Goal: Task Accomplishment & Management: Use online tool/utility

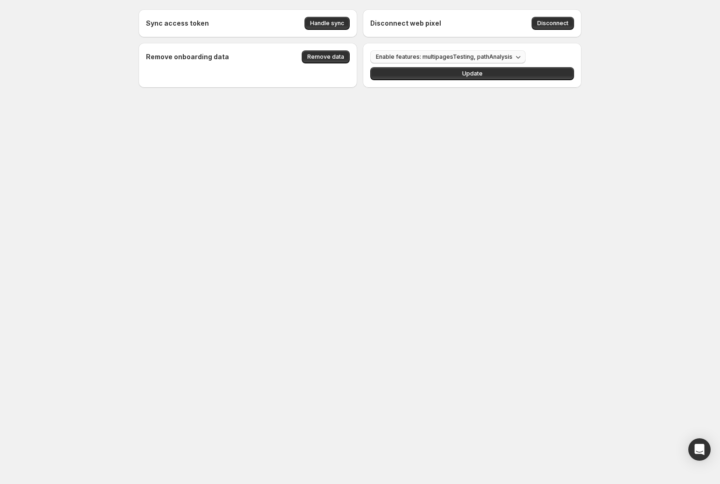
click at [449, 54] on span "Enable features: multipagesTesting, pathAnalysis" at bounding box center [444, 56] width 137 height 7
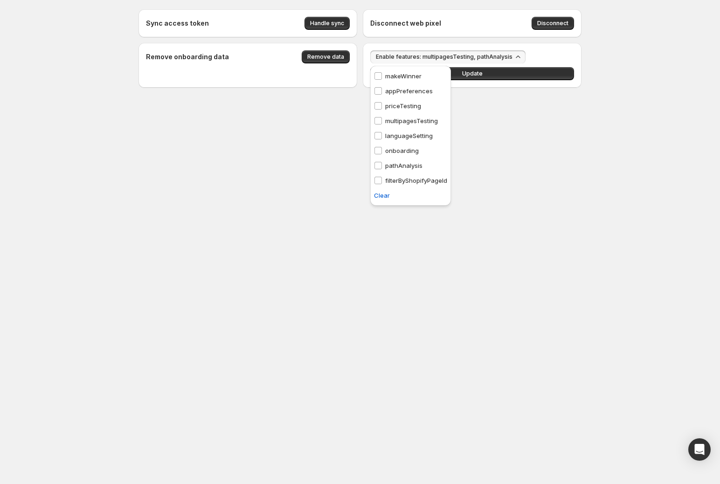
click at [402, 123] on p "multipagesTesting" at bounding box center [411, 120] width 53 height 9
click at [394, 163] on p "pathAnalysis" at bounding box center [403, 165] width 37 height 9
click at [488, 68] on button "Update" at bounding box center [472, 73] width 204 height 13
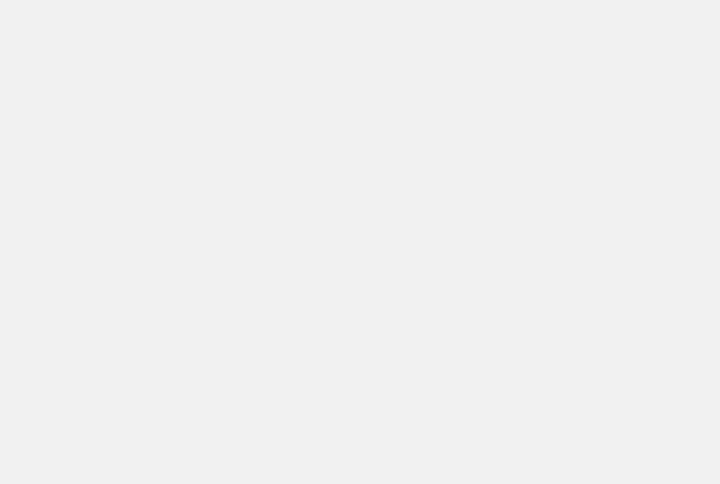
click at [100, 196] on body "Home Experiments Analytics Plans Preferences" at bounding box center [360, 242] width 720 height 484
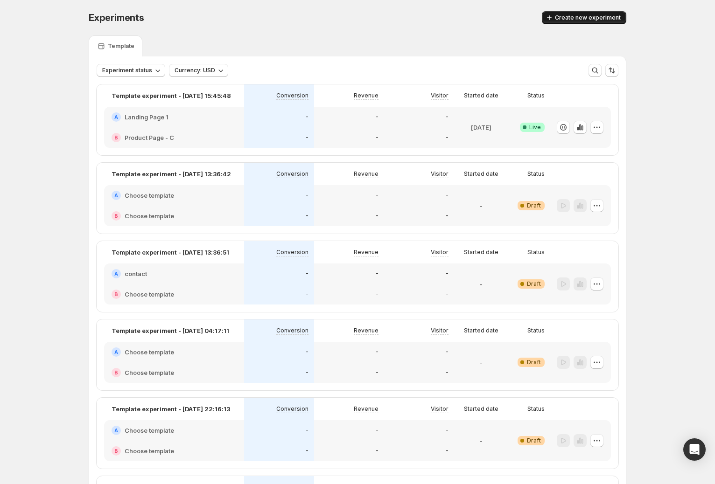
click at [592, 19] on span "Create new experiment" at bounding box center [588, 17] width 66 height 7
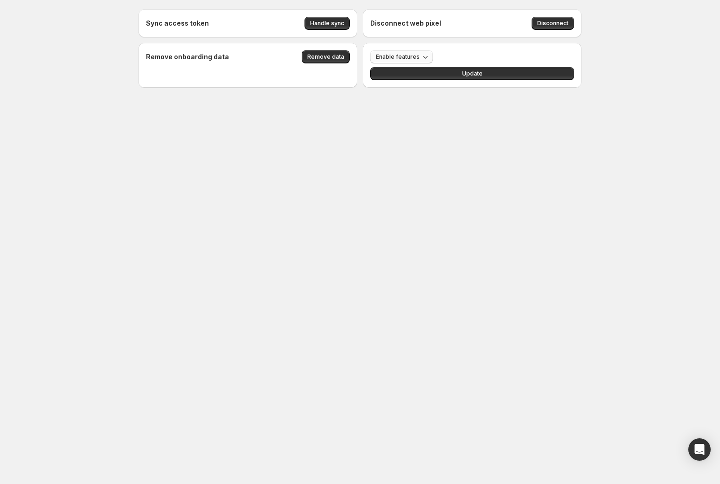
click at [401, 50] on button "Enable features" at bounding box center [401, 56] width 63 height 13
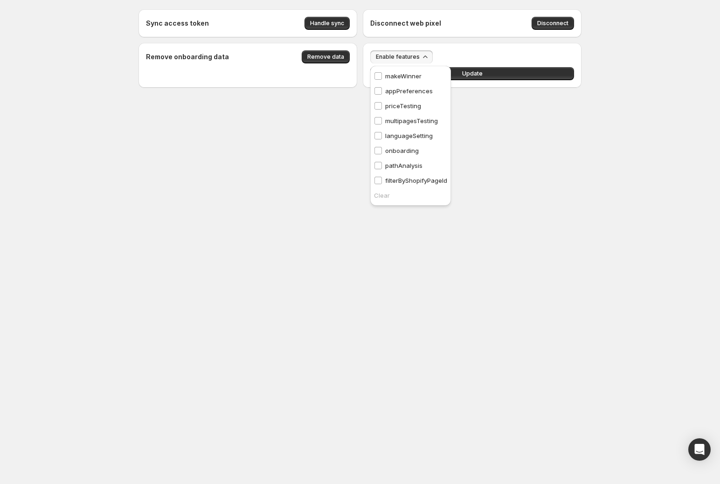
click at [398, 117] on p "multipagesTesting" at bounding box center [411, 120] width 53 height 9
click at [406, 164] on p "pathAnalysis" at bounding box center [403, 165] width 37 height 9
click at [492, 69] on button "Update" at bounding box center [472, 73] width 204 height 13
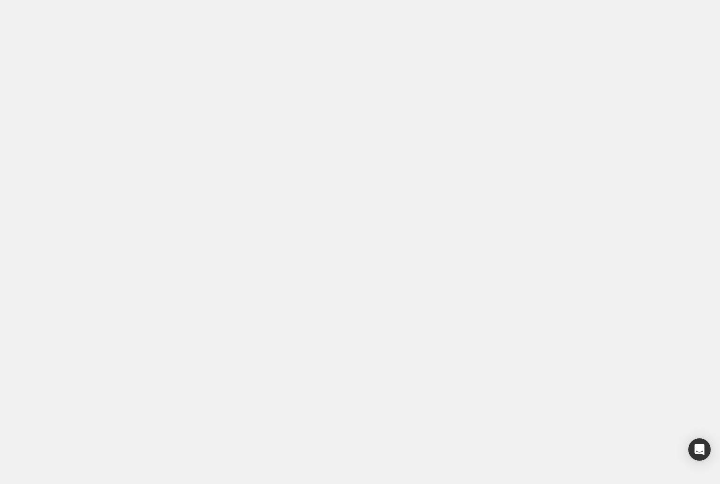
drag, startPoint x: 37, startPoint y: 201, endPoint x: 5, endPoint y: 202, distance: 32.2
click at [36, 201] on body "Home Experiments Analytics Plans Preferences Dev mode" at bounding box center [360, 242] width 720 height 484
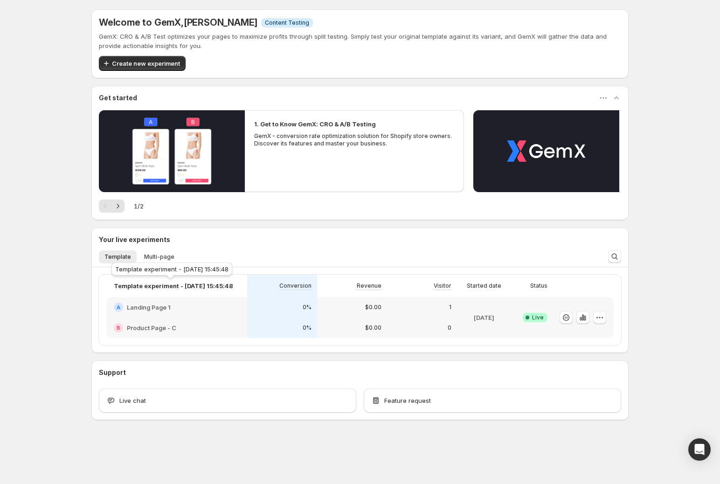
click at [165, 262] on div "Template experiment - [DATE] 15:45:48" at bounding box center [172, 271] width 125 height 21
click at [165, 255] on span "Multi-page" at bounding box center [159, 256] width 30 height 7
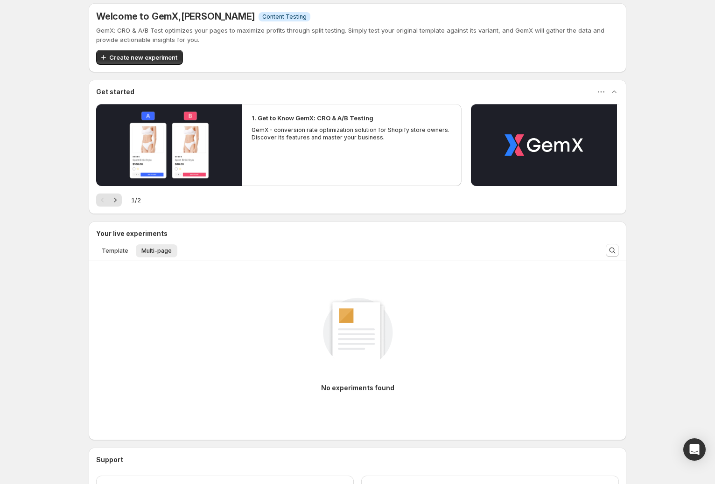
scroll to position [13, 0]
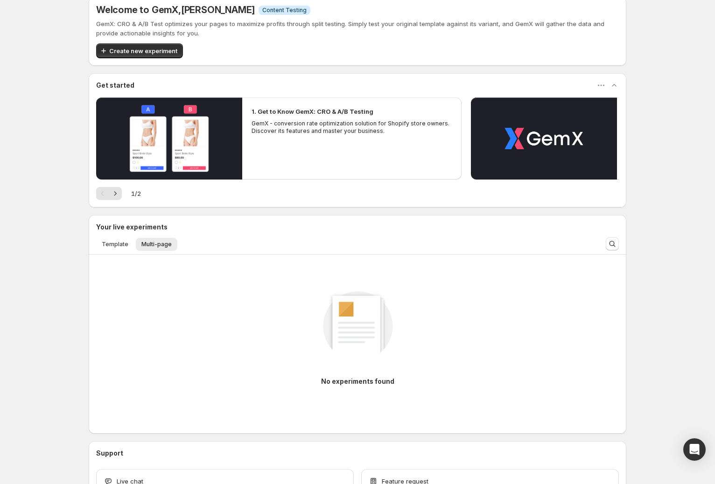
click at [338, 324] on div "No experiments found" at bounding box center [357, 334] width 523 height 125
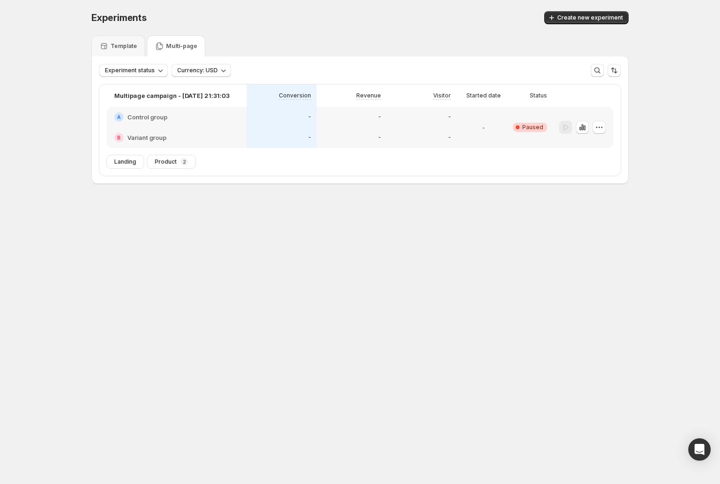
click at [188, 47] on p "Multi-page" at bounding box center [181, 45] width 31 height 7
click at [173, 45] on p "Multi-page" at bounding box center [181, 45] width 31 height 7
click at [202, 47] on div "Multi-page" at bounding box center [176, 45] width 58 height 21
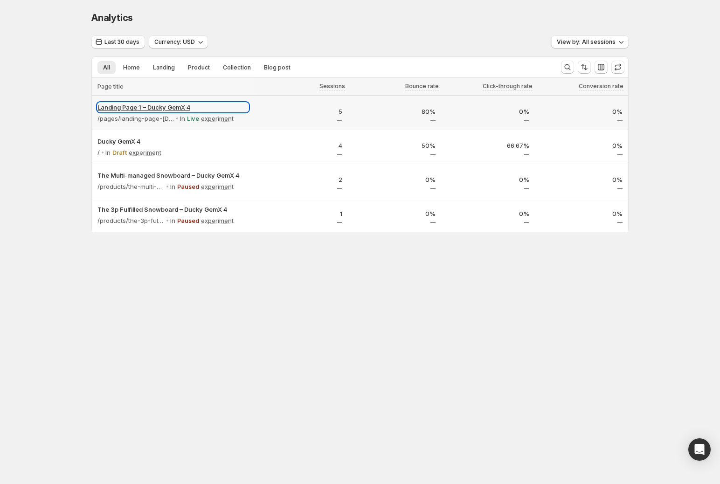
click at [165, 107] on p "Landing Page 1 – Ducky GemX 4" at bounding box center [173, 107] width 151 height 9
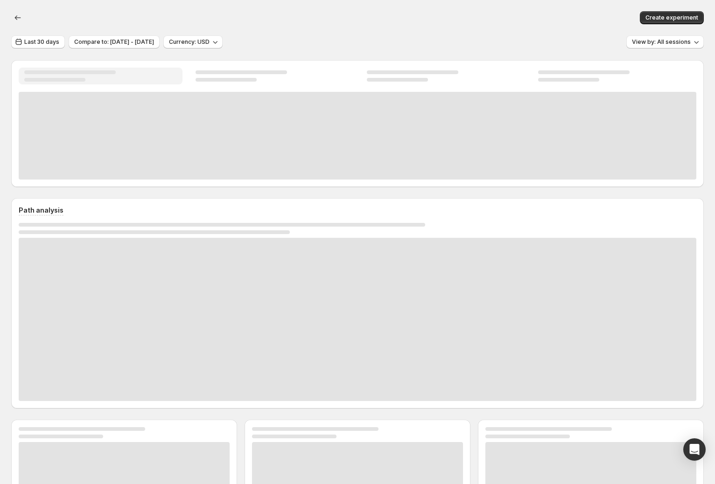
scroll to position [7, 0]
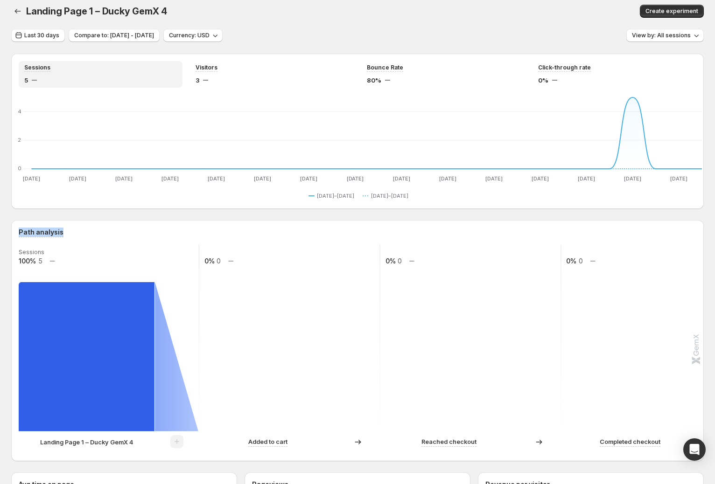
drag, startPoint x: 48, startPoint y: 236, endPoint x: 11, endPoint y: 233, distance: 37.0
click at [11, 233] on div "Path analysis Sessions 100% 5 0% 0 0% 0 0% 0 Landing Page 1 – Ducky GemX 4 Adde…" at bounding box center [357, 340] width 692 height 241
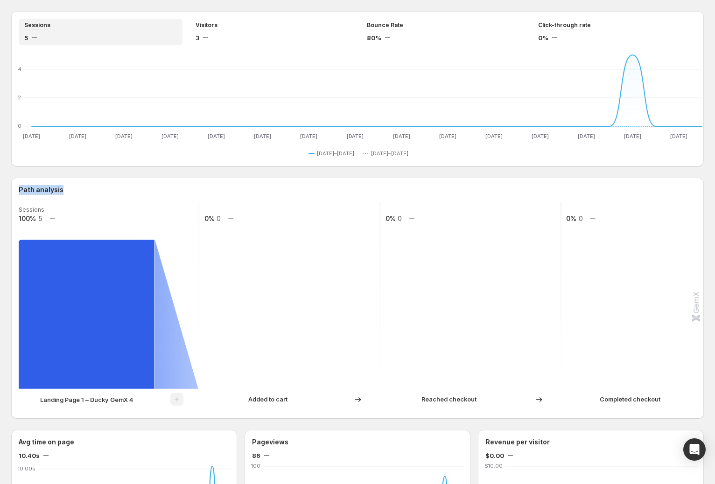
scroll to position [0, 0]
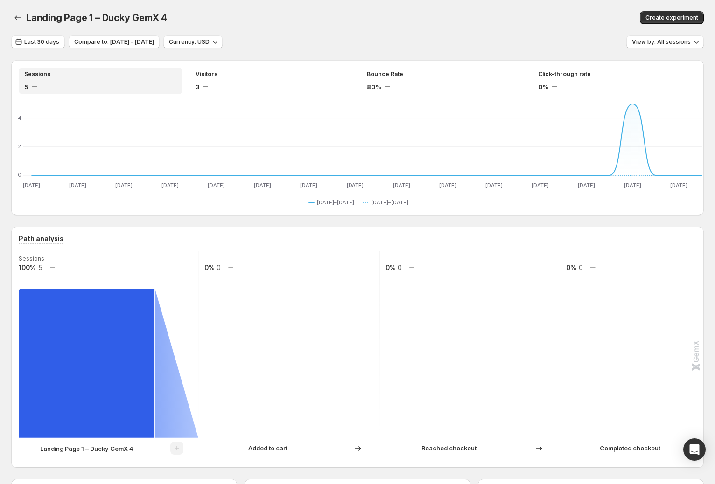
click at [560, 23] on div "Create experiment" at bounding box center [555, 17] width 296 height 13
click at [574, 38] on div "Last 30 days Compare to: [DATE] - [DATE] Currency: USD View by: All sessions" at bounding box center [357, 42] width 692 height 14
click at [649, 45] on span "View by: All sessions" at bounding box center [661, 41] width 59 height 7
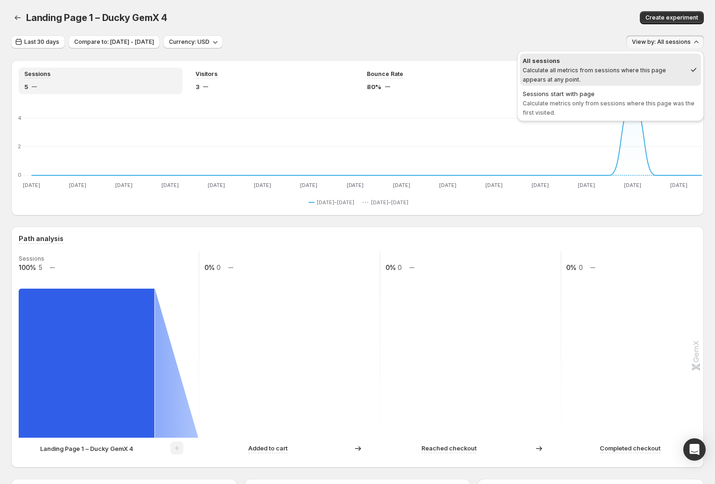
click at [347, 39] on div "Last 30 days Compare to: [DATE] - [DATE] Currency: USD View by: All sessions" at bounding box center [357, 42] width 692 height 14
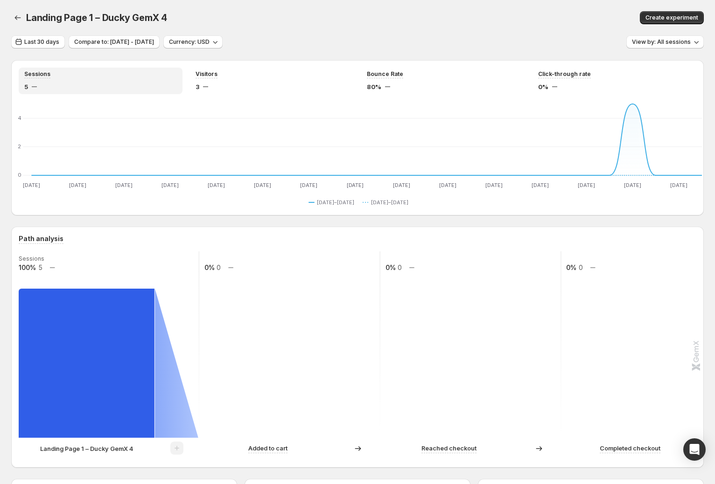
click at [633, 46] on div "Last 30 days Compare to: [DATE] - [DATE] Currency: USD View by: All sessions" at bounding box center [357, 42] width 692 height 14
click at [302, 39] on div "Last 30 days Compare to: [DATE] - [DATE] Currency: USD View by: All sessions" at bounding box center [357, 42] width 692 height 14
click at [19, 17] on icon "button" at bounding box center [17, 17] width 9 height 9
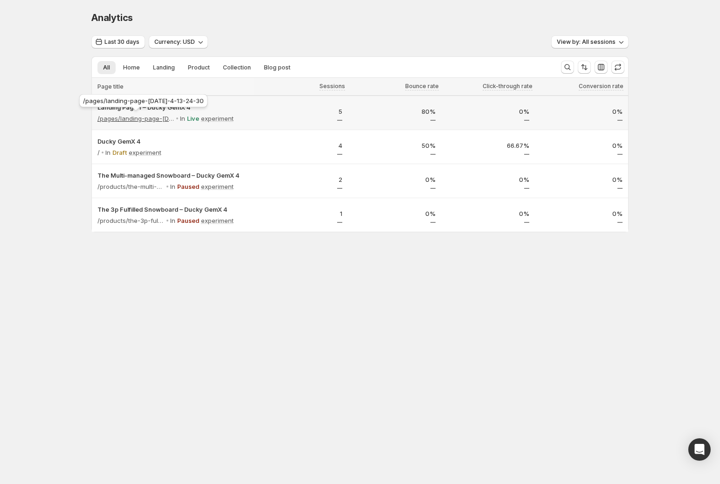
click at [139, 117] on p "/pages/landing-page-[DATE]-4-13-24-30" at bounding box center [136, 118] width 77 height 9
click at [373, 35] on div "Last 30 days Currency: USD View by: All sessions" at bounding box center [360, 42] width 538 height 14
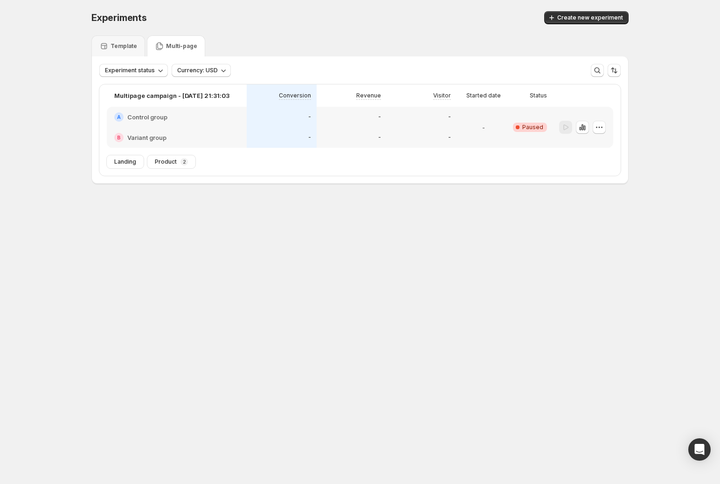
click at [275, 320] on body "Experiments. This page is ready Experiments Create new experiment Template Mult…" at bounding box center [360, 242] width 720 height 484
click at [257, 33] on div "Experiments. This page is ready Experiments Create new experiment" at bounding box center [360, 17] width 538 height 35
click at [455, 20] on div "Create new experiment" at bounding box center [488, 17] width 279 height 13
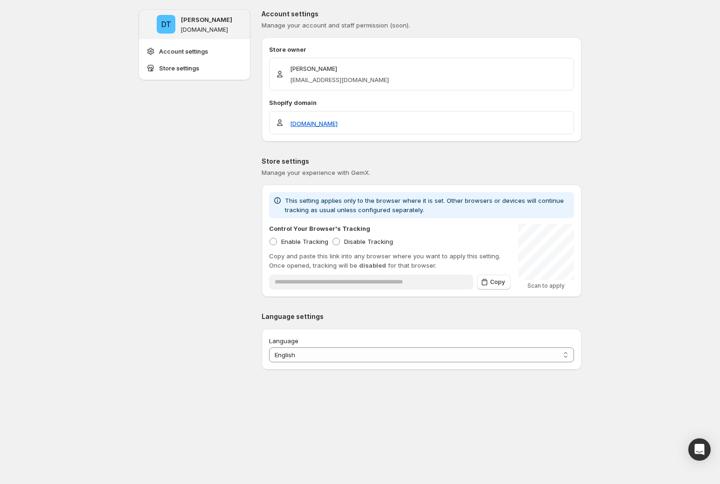
click at [221, 214] on div "DT [PERSON_NAME] [DOMAIN_NAME] Account settings Store settings" at bounding box center [195, 189] width 112 height 361
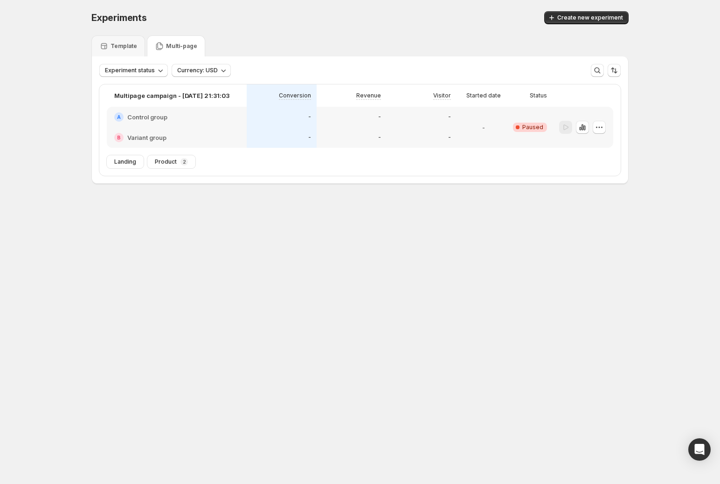
click at [174, 95] on p "Multipage campaign - [DATE] 21:31:03" at bounding box center [171, 95] width 115 height 9
click at [159, 117] on h2 "Control group" at bounding box center [147, 116] width 40 height 9
click at [135, 54] on div "Template" at bounding box center [118, 45] width 54 height 21
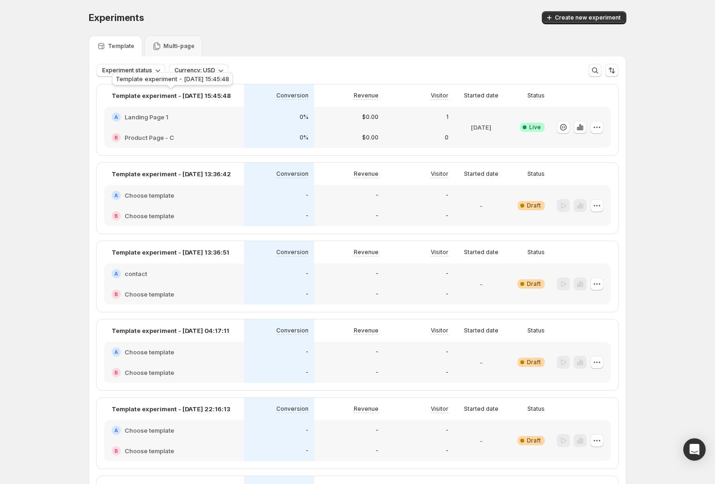
click at [183, 89] on div "Template experiment - [DATE] 15:45:48" at bounding box center [172, 80] width 125 height 21
click at [185, 95] on p "Template experiment - [DATE] 15:45:48" at bounding box center [171, 95] width 119 height 9
click at [184, 110] on div "A Landing Page 1" at bounding box center [174, 117] width 140 height 21
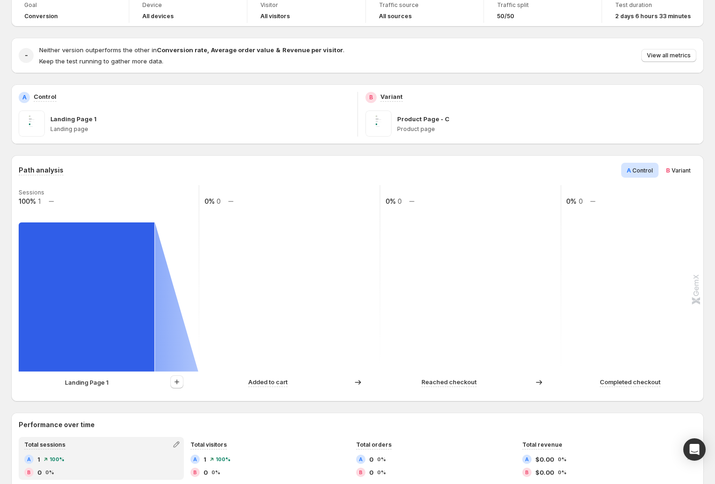
scroll to position [86, 0]
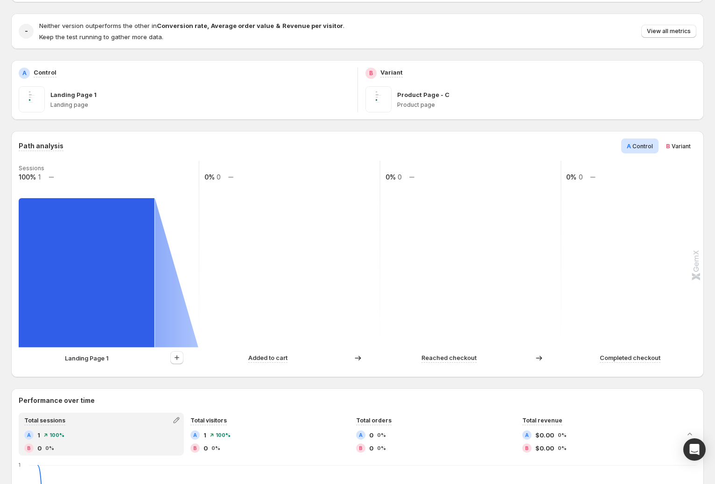
click at [104, 367] on div "Landing Page 1 Added to cart Reached checkout Completed checkout" at bounding box center [357, 360] width 676 height 19
click at [104, 359] on p "Landing Page 1" at bounding box center [87, 358] width 44 height 9
click at [104, 360] on p "Landing Page 1" at bounding box center [87, 358] width 44 height 9
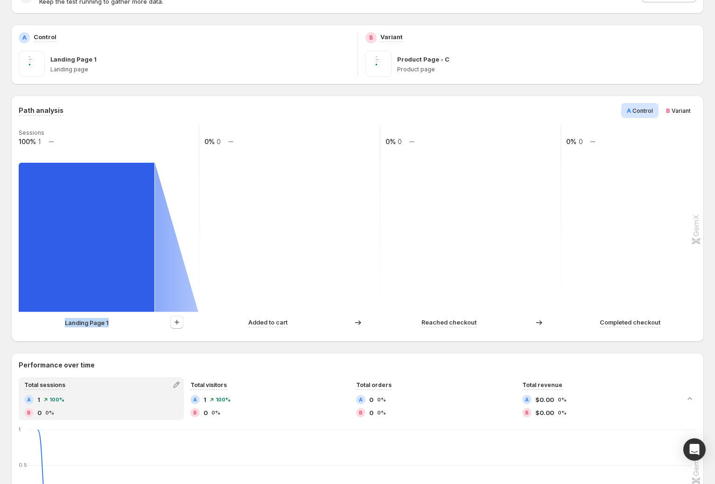
scroll to position [157, 0]
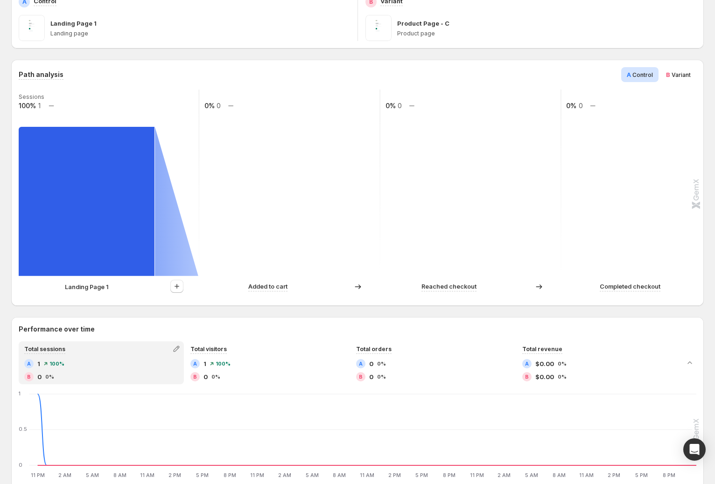
click at [209, 272] on rect at bounding box center [290, 183] width 182 height 187
click at [91, 292] on div "Landing Page 1" at bounding box center [109, 287] width 180 height 14
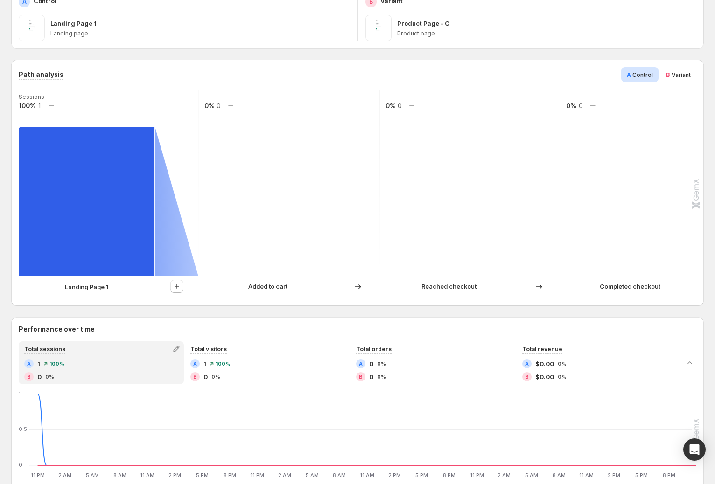
click at [263, 293] on div "Added to cart" at bounding box center [290, 287] width 180 height 14
click at [82, 283] on p "Landing Page 1" at bounding box center [87, 286] width 44 height 9
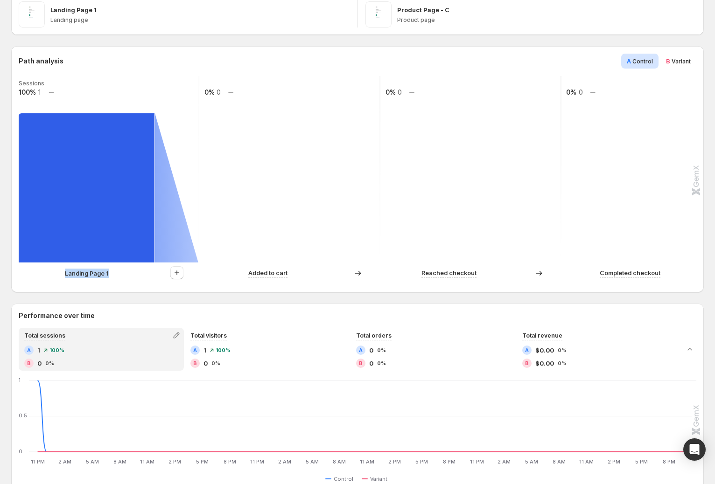
scroll to position [178, 0]
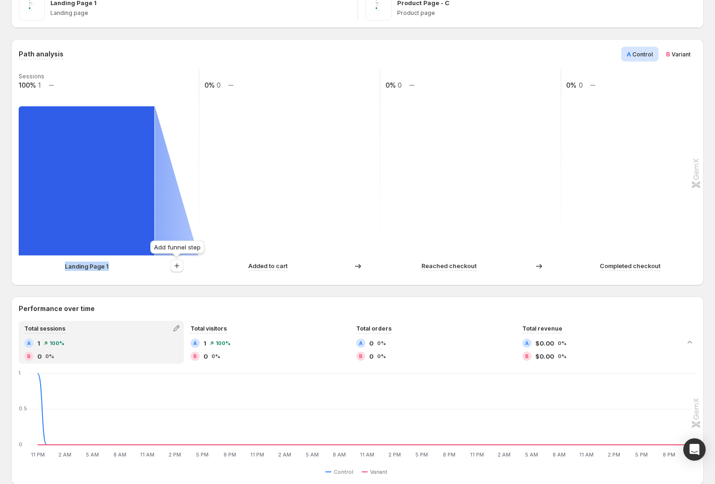
copy div "Landing Page 1"
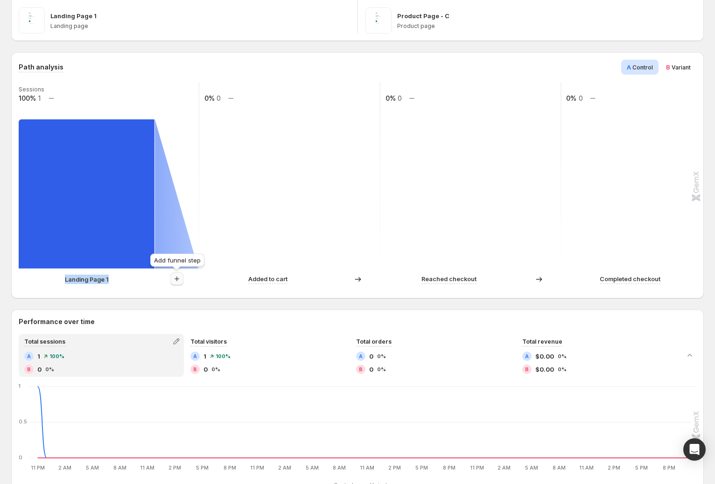
click at [180, 278] on icon "button" at bounding box center [176, 278] width 9 height 9
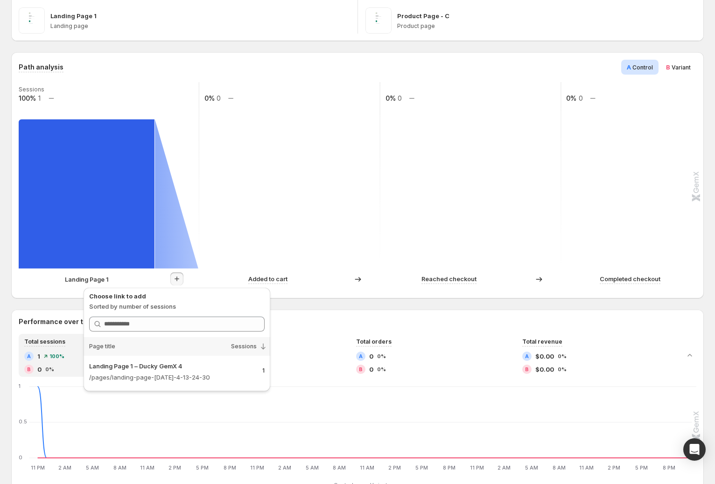
click at [245, 249] on rect at bounding box center [290, 175] width 182 height 187
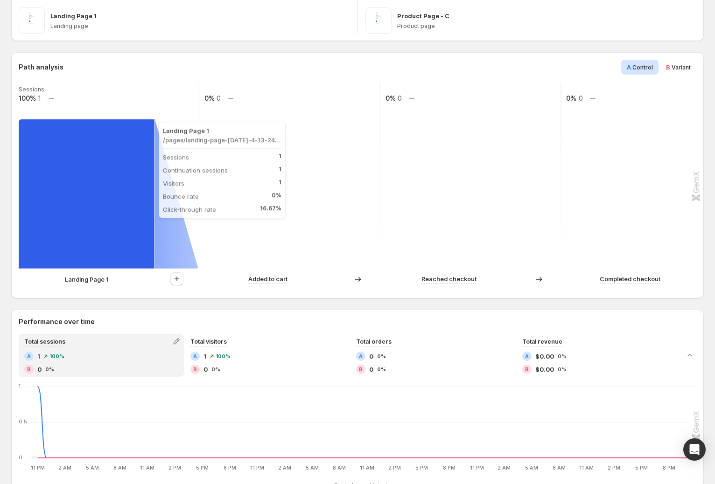
scroll to position [142, 0]
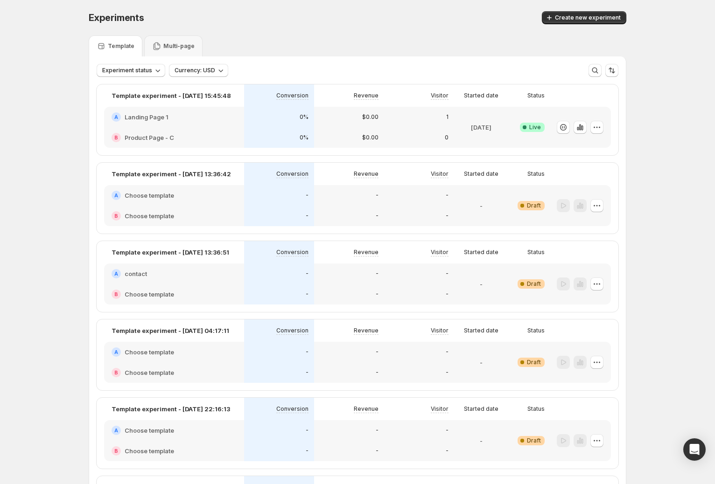
scroll to position [433, 0]
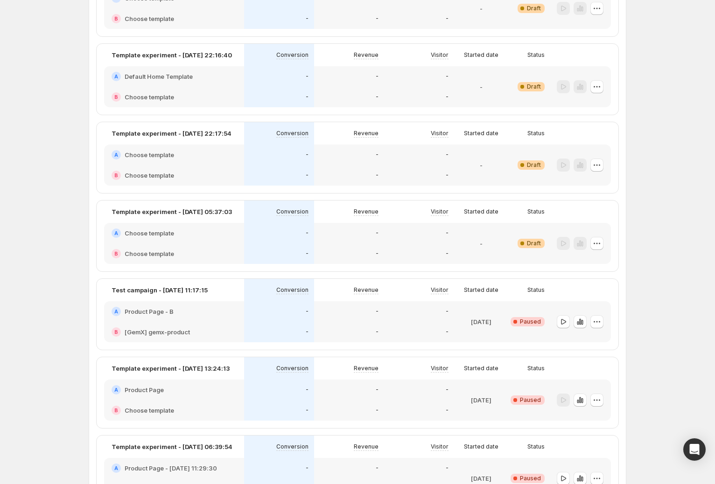
click at [515, 314] on div "Critical Complete Paused" at bounding box center [529, 321] width 42 height 41
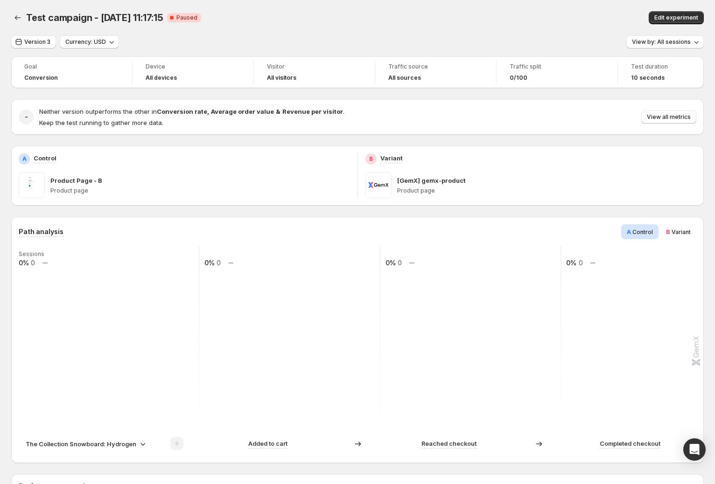
click at [113, 440] on p "The Collection Snowboard: Hydrogen" at bounding box center [81, 444] width 111 height 9
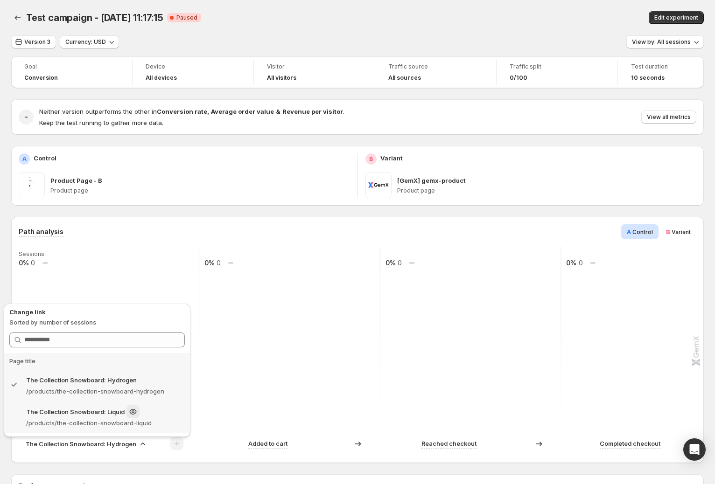
scroll to position [13, 0]
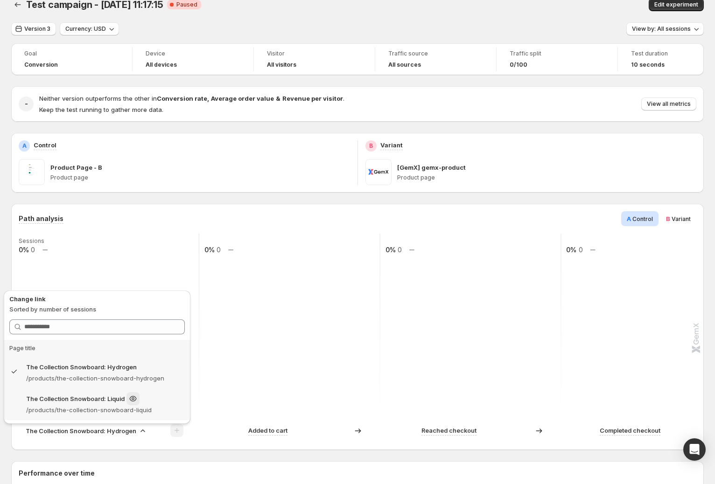
click at [114, 409] on p "/products/the-collection-snowboard-liquid" at bounding box center [105, 409] width 159 height 9
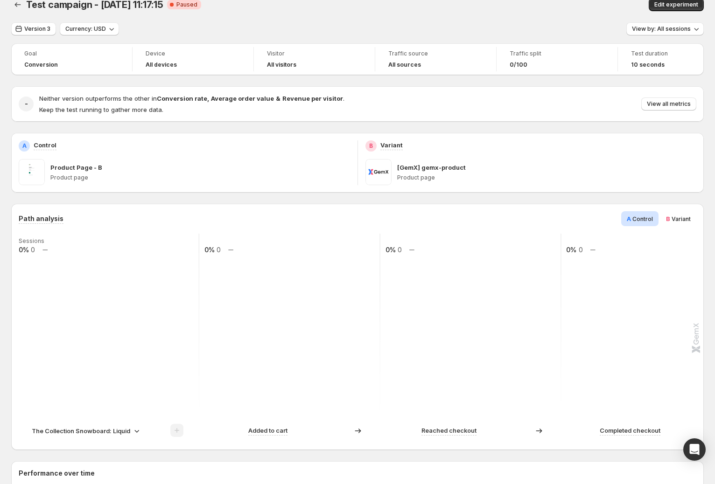
click at [99, 434] on p "The Collection Snowboard: Liquid" at bounding box center [81, 430] width 98 height 9
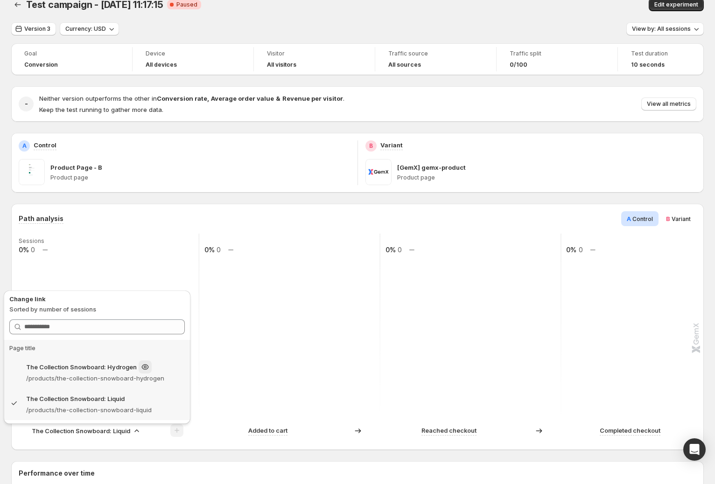
click at [110, 370] on p "The Collection Snowboard: Hydrogen" at bounding box center [81, 367] width 111 height 9
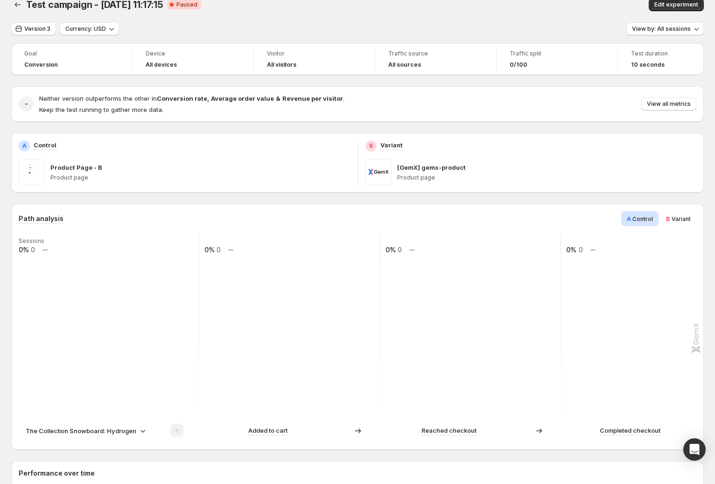
scroll to position [0, 0]
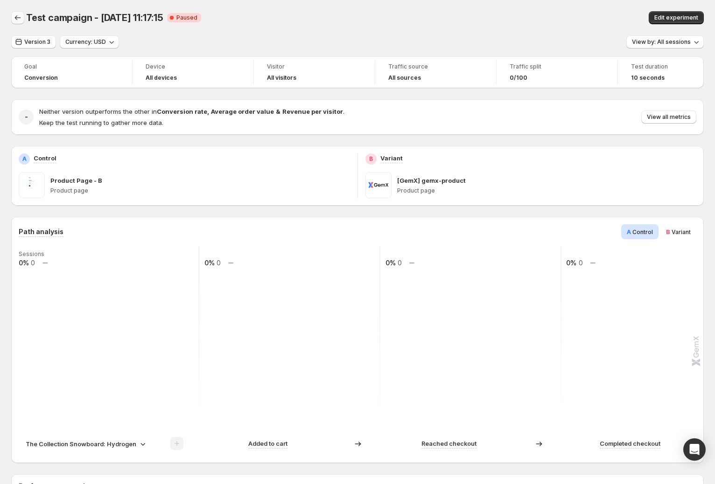
click at [18, 12] on button "Back" at bounding box center [17, 17] width 13 height 13
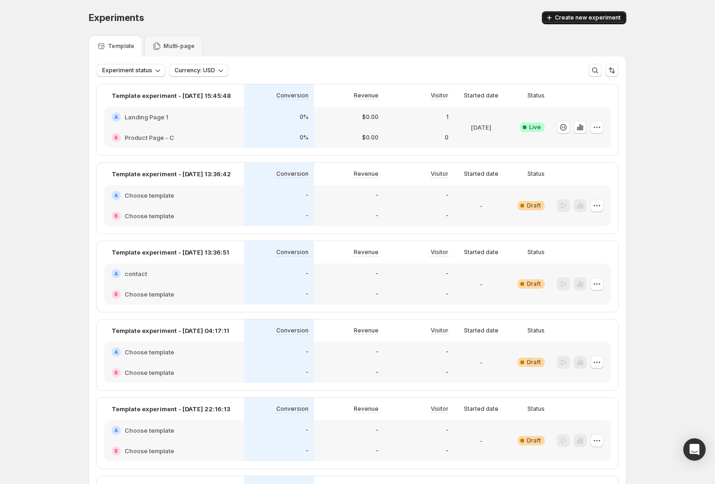
click at [577, 19] on span "Create new experiment" at bounding box center [588, 17] width 66 height 7
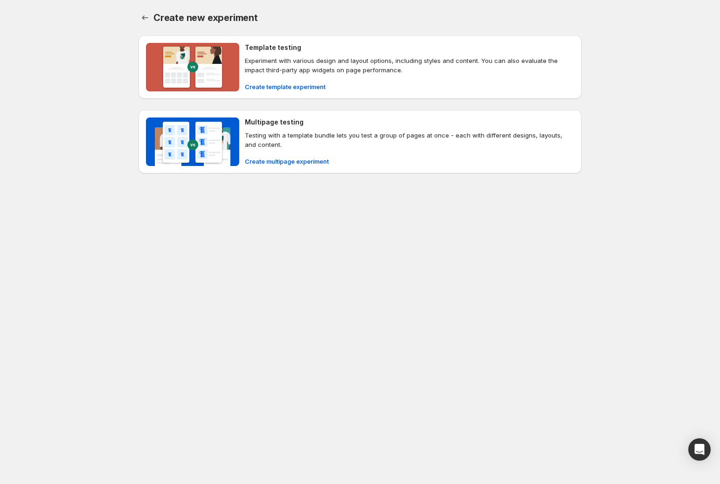
click at [243, 63] on div "Template testing Experiment with various design and layout options, including s…" at bounding box center [360, 67] width 428 height 49
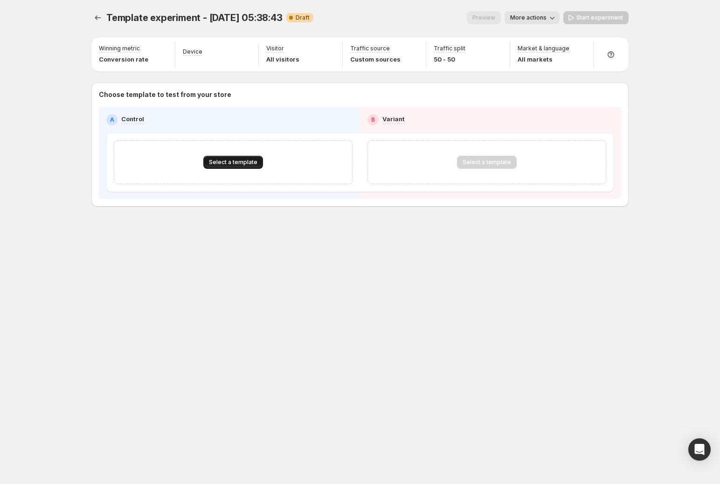
click at [222, 161] on span "Select a template" at bounding box center [233, 162] width 49 height 7
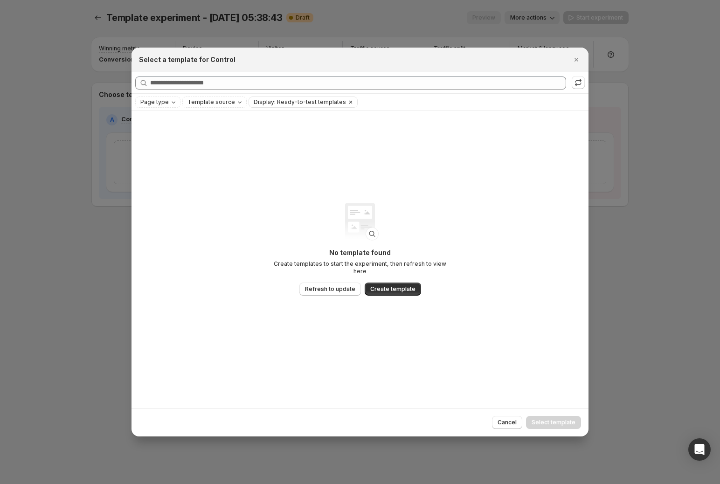
click at [347, 102] on icon "Clear" at bounding box center [350, 101] width 7 height 7
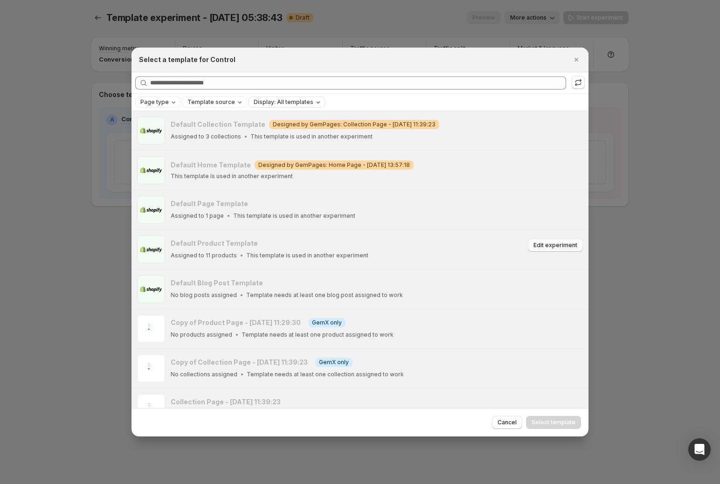
click at [545, 244] on span "Edit experiment" at bounding box center [556, 245] width 44 height 7
click at [222, 241] on h3 "Default Product Template" at bounding box center [214, 243] width 87 height 9
copy div "Default Product Template"
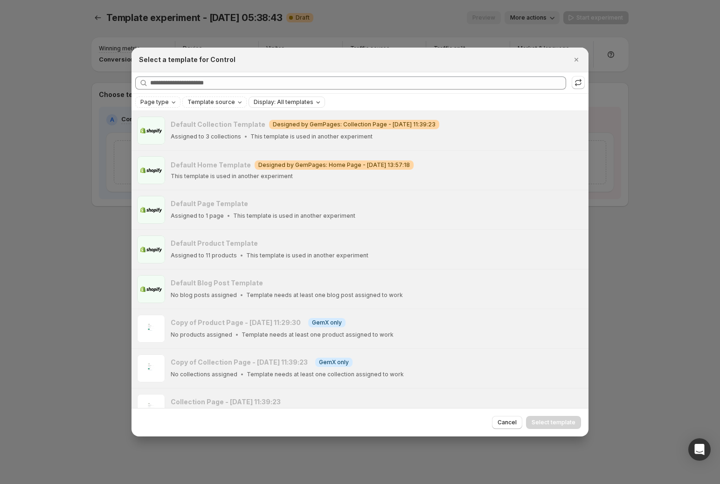
drag, startPoint x: 85, startPoint y: 119, endPoint x: 87, endPoint y: 108, distance: 11.4
click at [85, 118] on div at bounding box center [360, 242] width 720 height 484
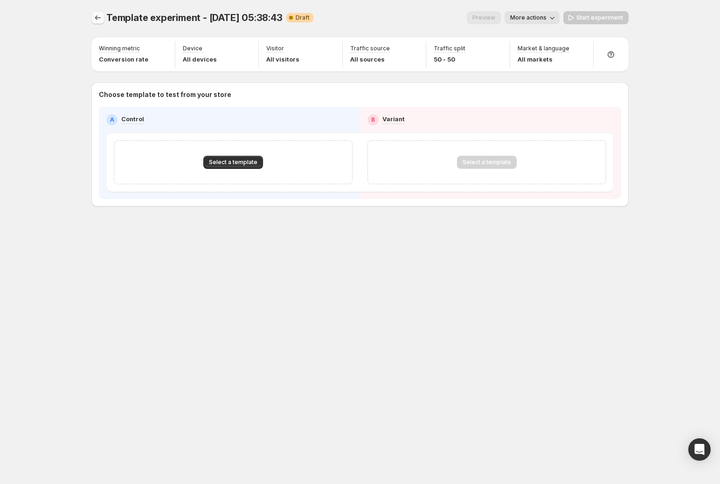
click at [93, 20] on button "Experiments" at bounding box center [97, 17] width 13 height 13
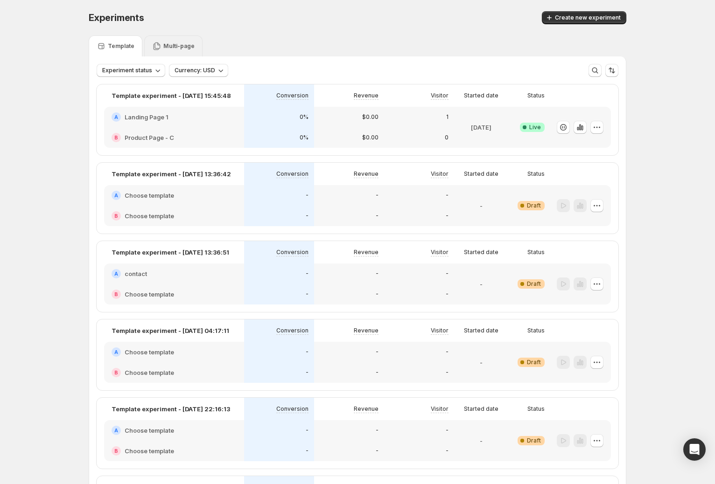
click at [168, 41] on div "Multi-page" at bounding box center [173, 45] width 58 height 21
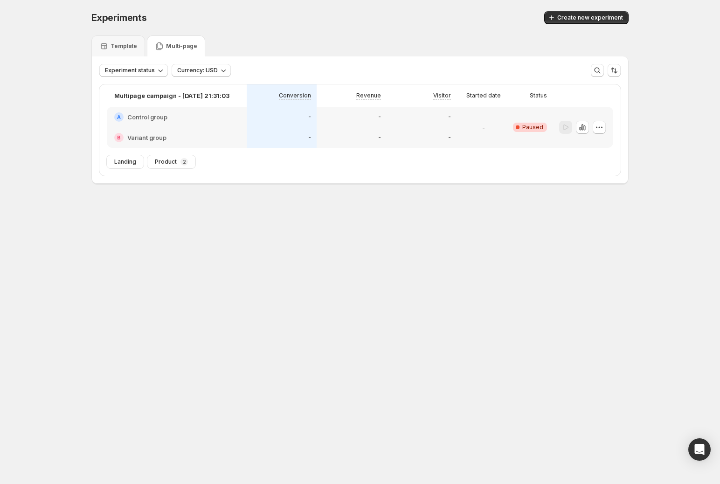
click at [165, 118] on h2 "Control group" at bounding box center [147, 116] width 40 height 9
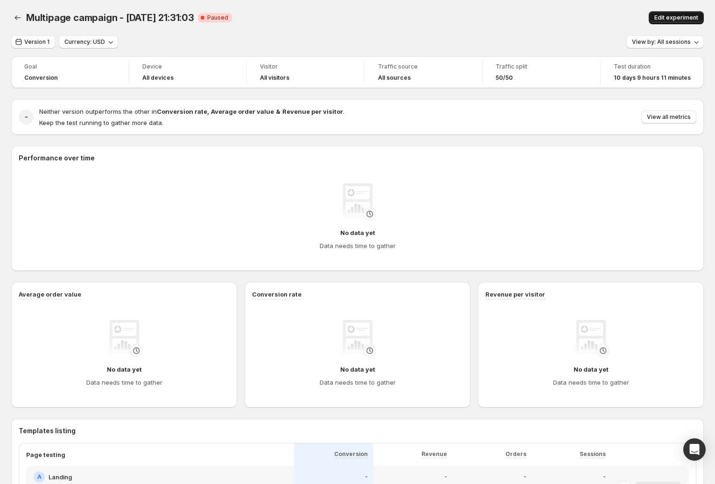
click at [670, 17] on span "Edit experiment" at bounding box center [676, 17] width 44 height 7
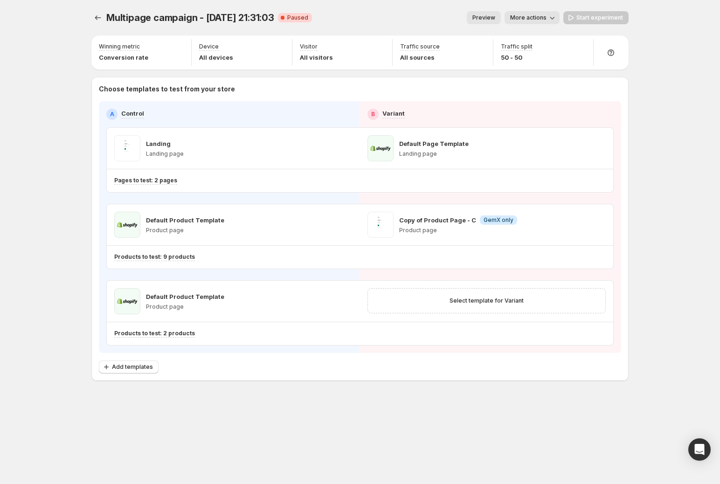
click at [533, 21] on span "More actions" at bounding box center [528, 17] width 36 height 7
click at [527, 39] on span "View analytic" at bounding box center [545, 36] width 39 height 7
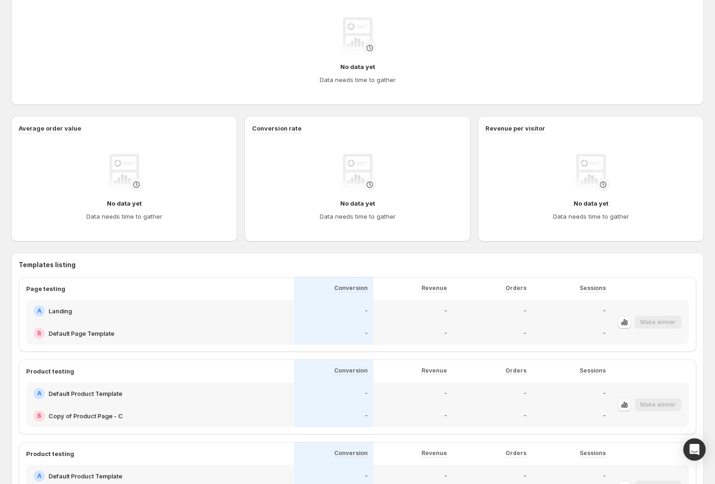
scroll to position [257, 0]
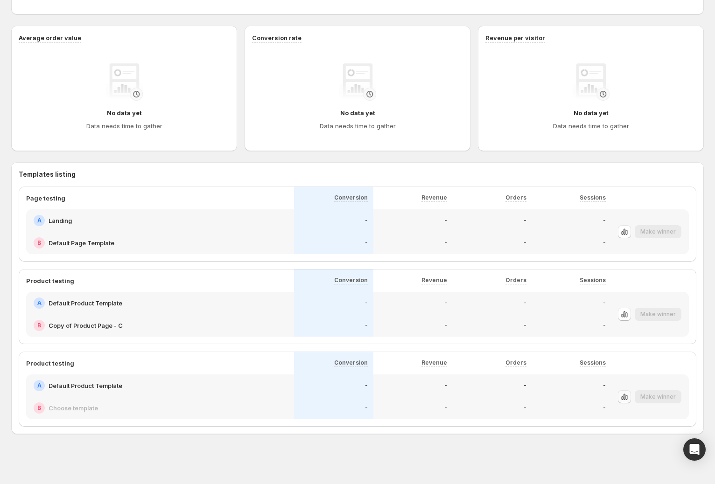
click at [625, 398] on icon "button" at bounding box center [624, 397] width 2 height 6
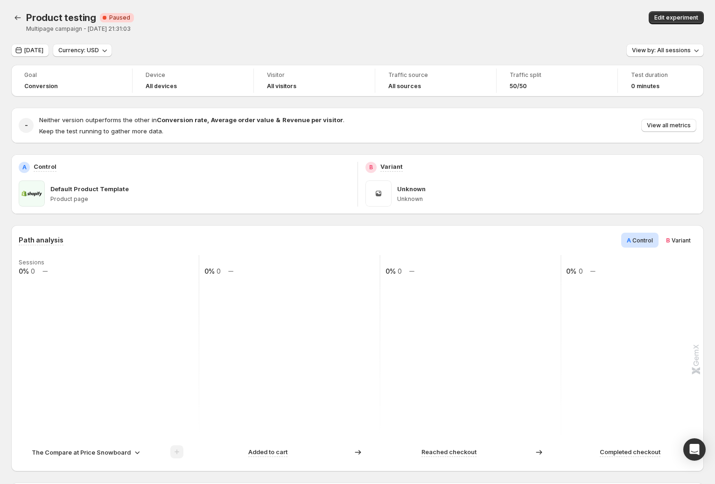
click at [462, 55] on div "[DATE] Currency: USD View by: All sessions" at bounding box center [357, 51] width 692 height 14
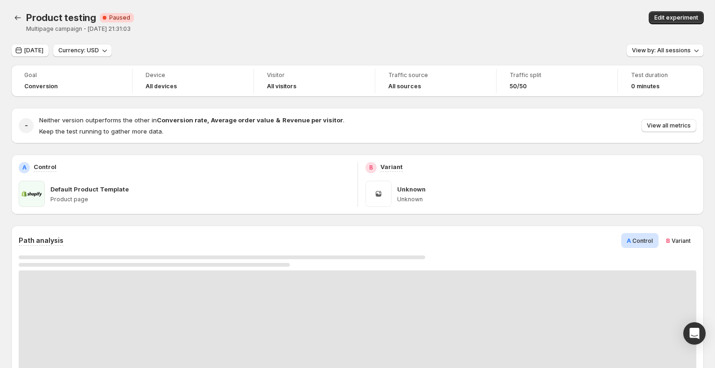
scroll to position [25, 0]
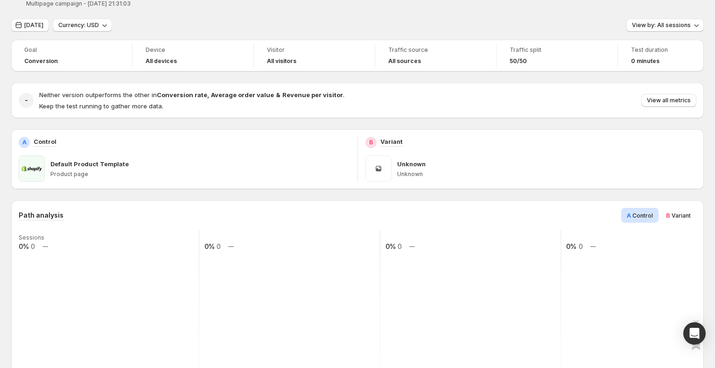
click at [691, 210] on span "B Variant" at bounding box center [678, 214] width 25 height 9
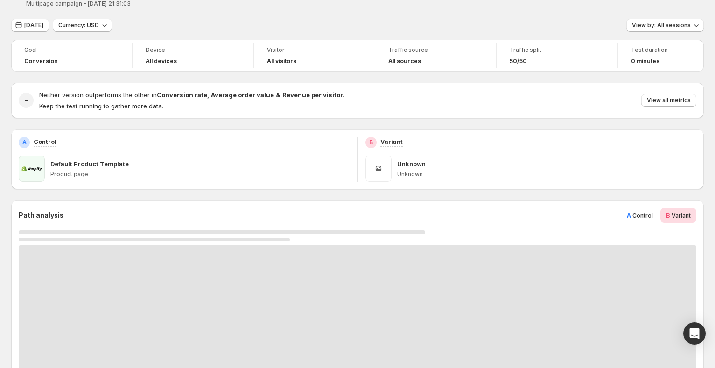
click at [641, 218] on span "Control" at bounding box center [642, 215] width 21 height 7
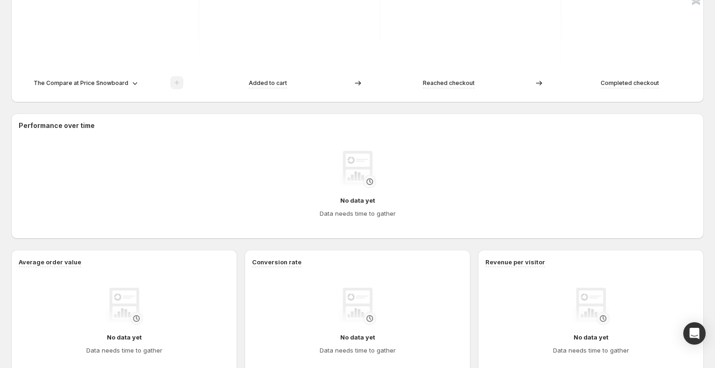
scroll to position [326, 0]
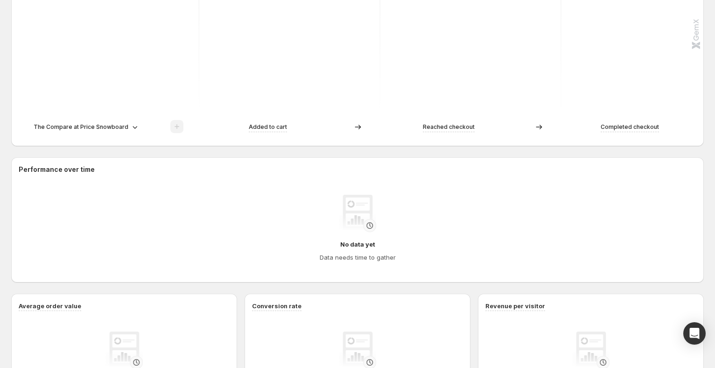
click at [102, 125] on p "The Compare at Price Snowboard" at bounding box center [81, 126] width 95 height 9
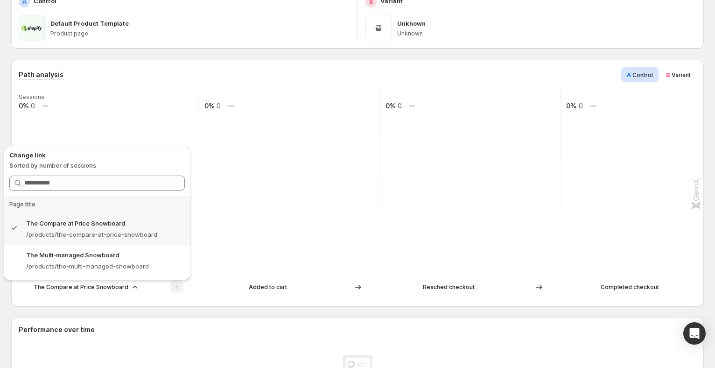
scroll to position [41, 0]
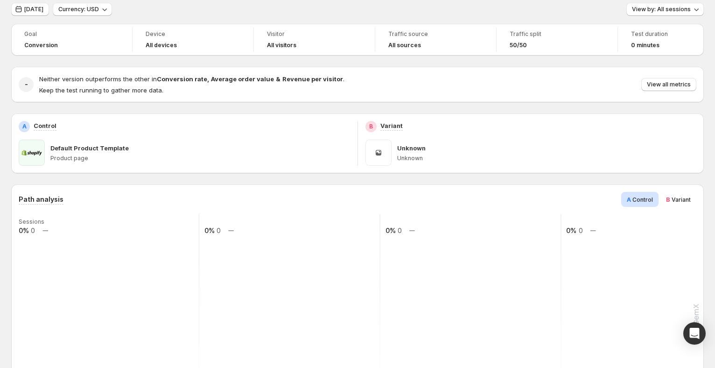
click at [413, 192] on div "Path analysis A Control B Variant" at bounding box center [357, 199] width 677 height 15
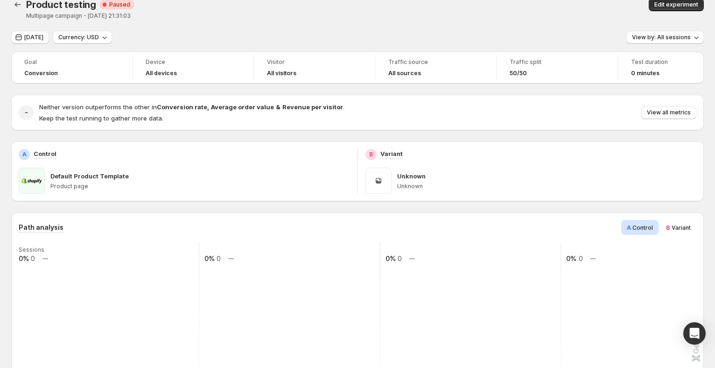
scroll to position [0, 0]
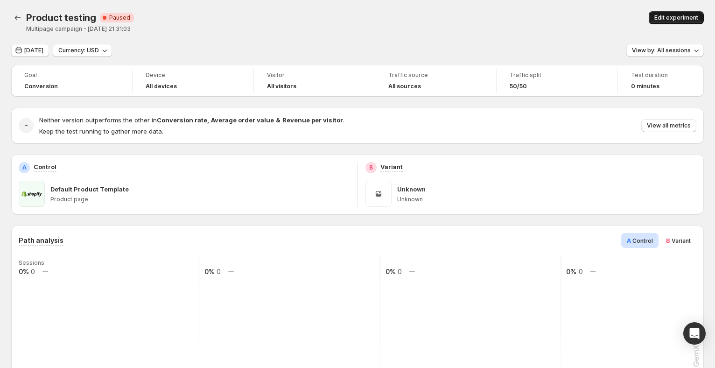
click at [667, 17] on span "Edit experiment" at bounding box center [676, 17] width 44 height 7
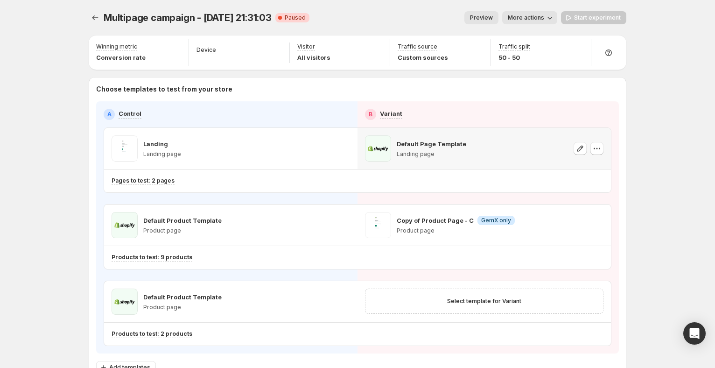
scroll to position [6, 0]
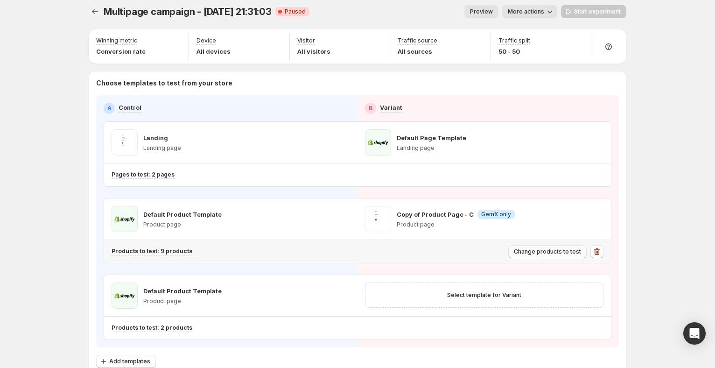
click at [544, 249] on span "Change products to test" at bounding box center [547, 251] width 67 height 7
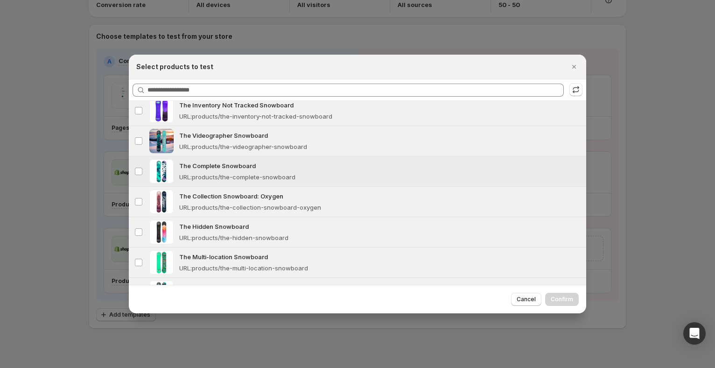
scroll to position [0, 0]
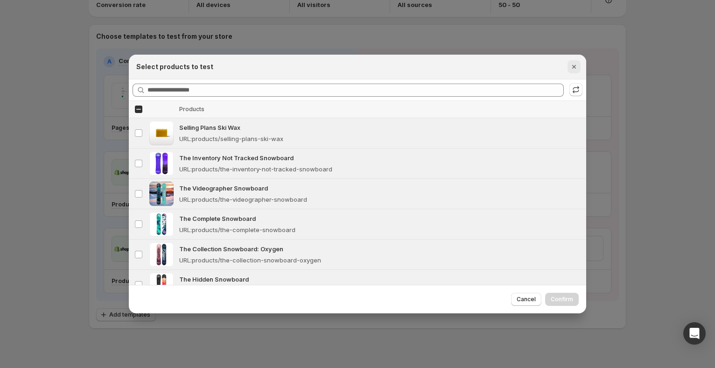
click at [573, 64] on icon "Close" at bounding box center [573, 66] width 9 height 9
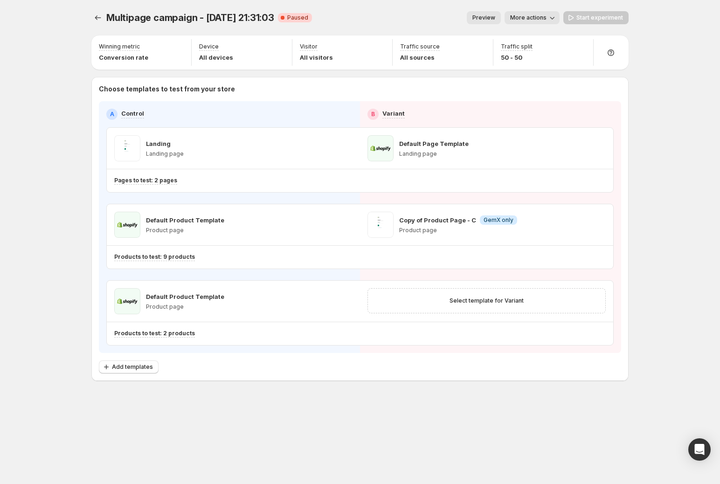
click at [654, 174] on div "Multipage campaign - May 14, 21:31:03. This page is ready Multipage campaign - …" at bounding box center [360, 242] width 720 height 484
click at [185, 253] on p "Products to test: 9 products" at bounding box center [154, 256] width 81 height 7
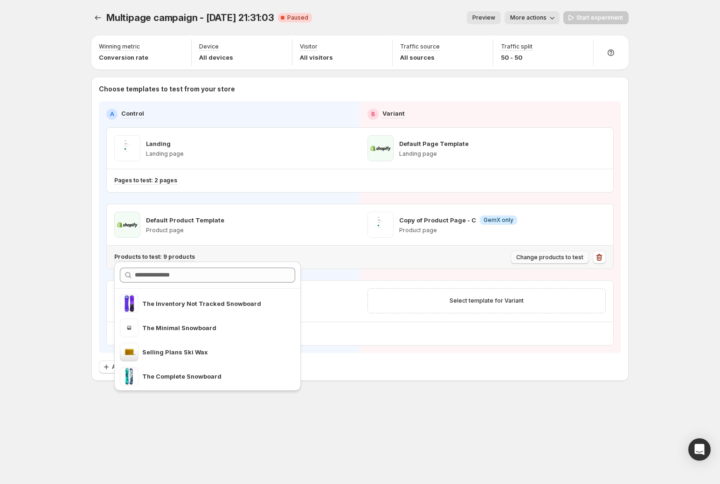
click at [568, 257] on span "Change products to test" at bounding box center [550, 257] width 67 height 7
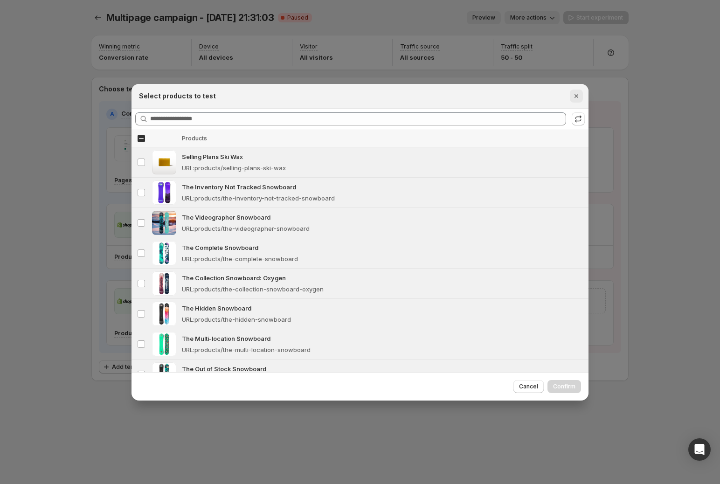
click at [577, 96] on icon "Close" at bounding box center [577, 96] width 4 height 4
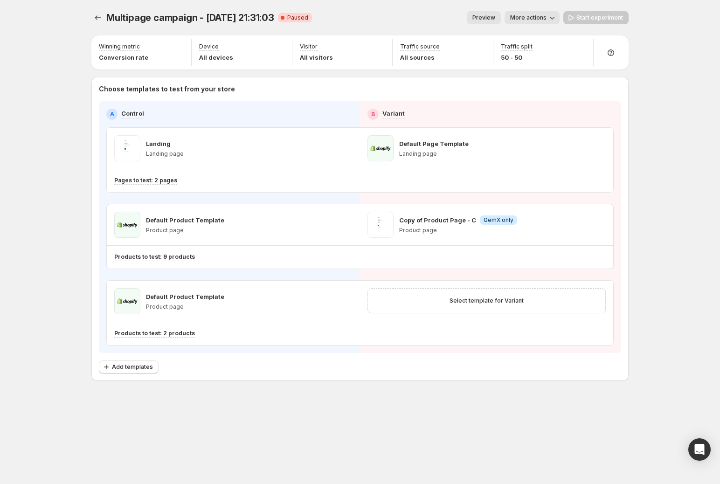
click at [532, 20] on span "More actions" at bounding box center [528, 17] width 36 height 7
click at [531, 35] on span "View analytic" at bounding box center [545, 36] width 39 height 7
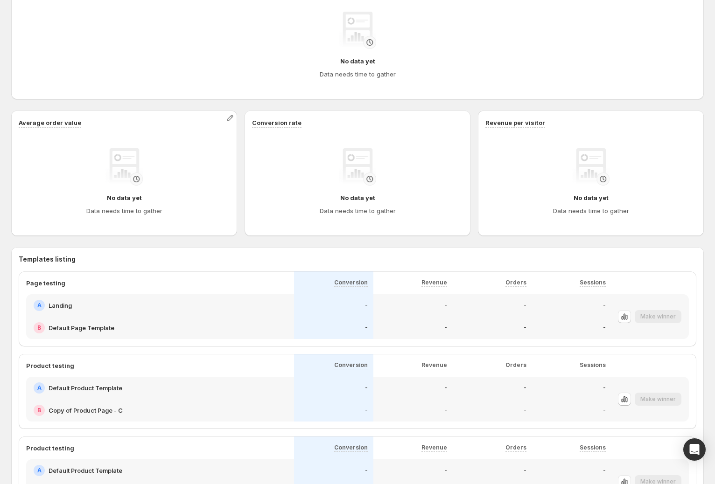
scroll to position [242, 0]
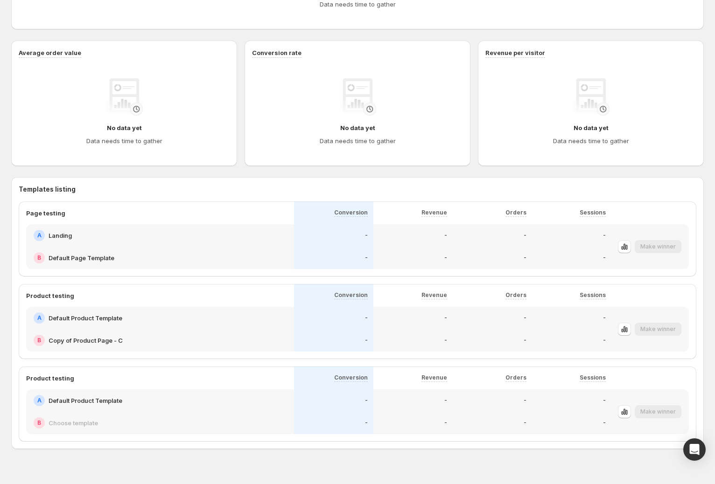
click at [108, 315] on h2 "Default Product Template" at bounding box center [86, 318] width 74 height 9
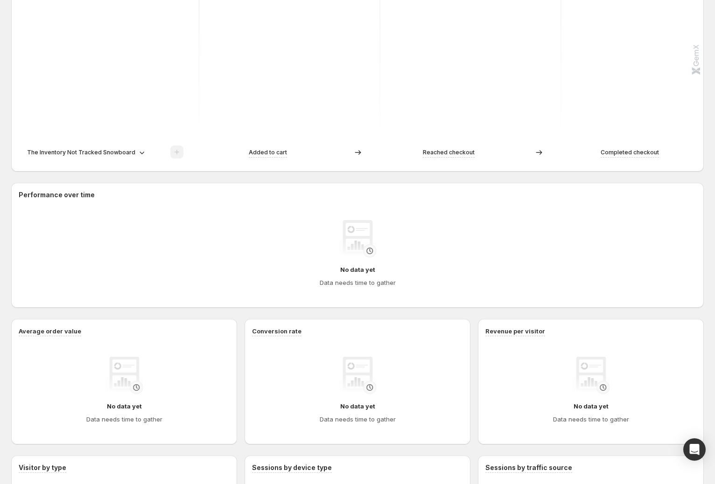
scroll to position [278, 0]
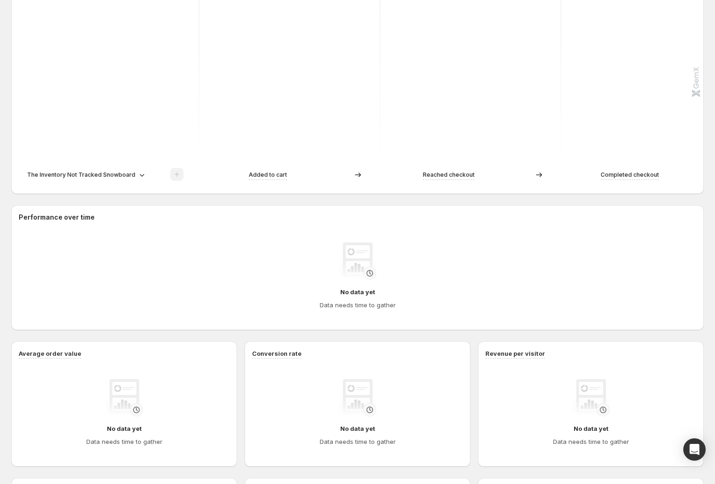
click at [103, 174] on p "The Inventory Not Tracked Snowboard" at bounding box center [81, 174] width 108 height 9
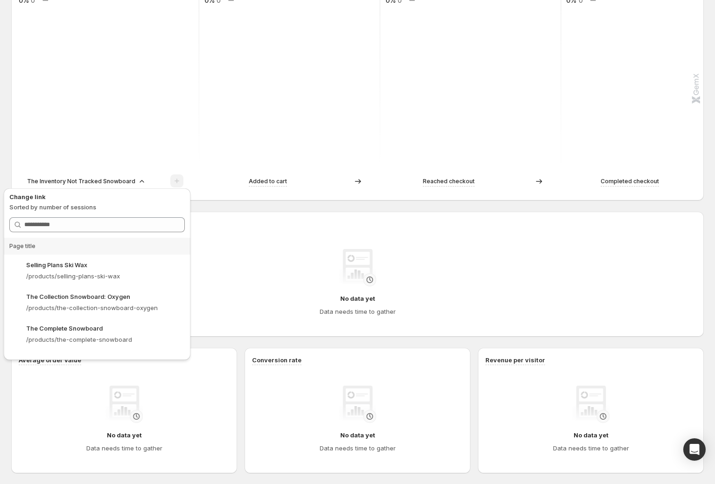
scroll to position [0, 0]
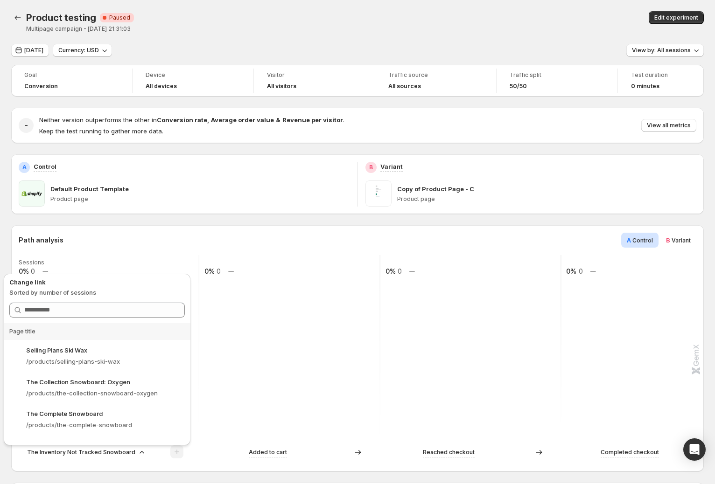
click at [163, 248] on div "Path analysis A Control B Variant" at bounding box center [357, 240] width 677 height 15
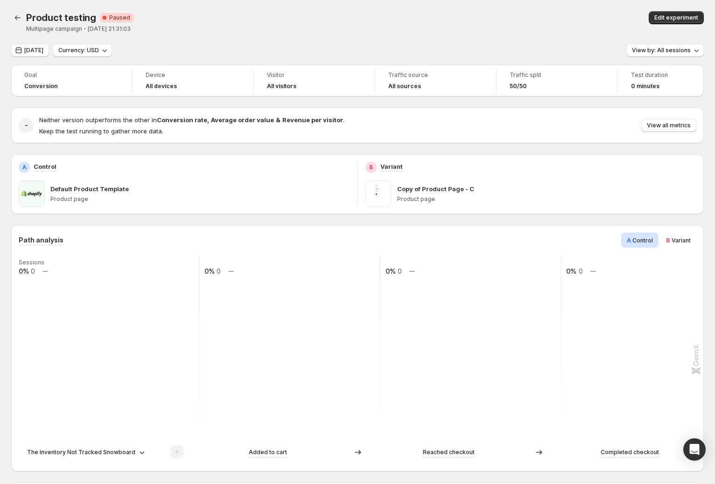
scroll to position [122, 0]
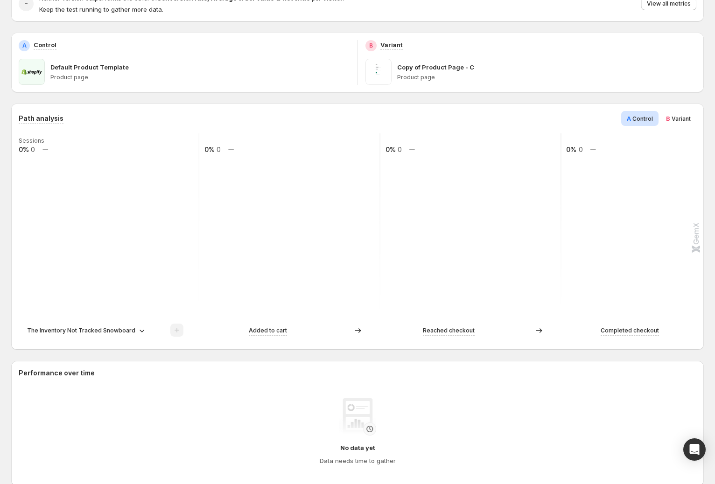
click at [134, 325] on div "The Inventory Not Tracked Snowboard" at bounding box center [109, 331] width 180 height 14
click at [134, 329] on div "The Inventory Not Tracked Snowboard" at bounding box center [86, 330] width 119 height 9
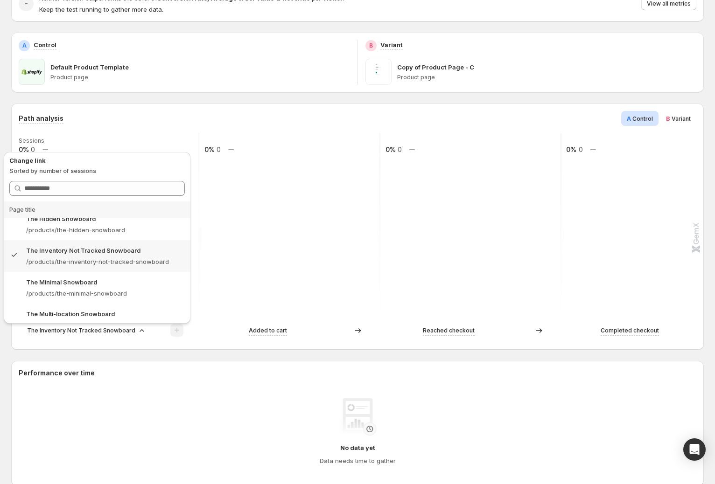
scroll to position [183, 0]
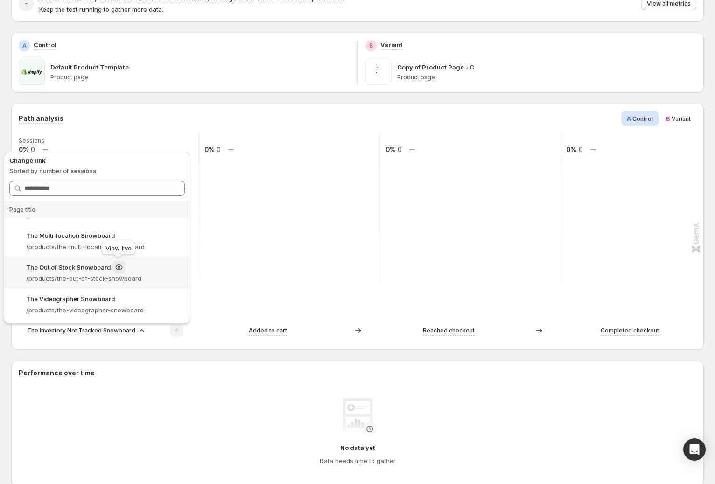
click at [120, 263] on icon at bounding box center [118, 267] width 9 height 9
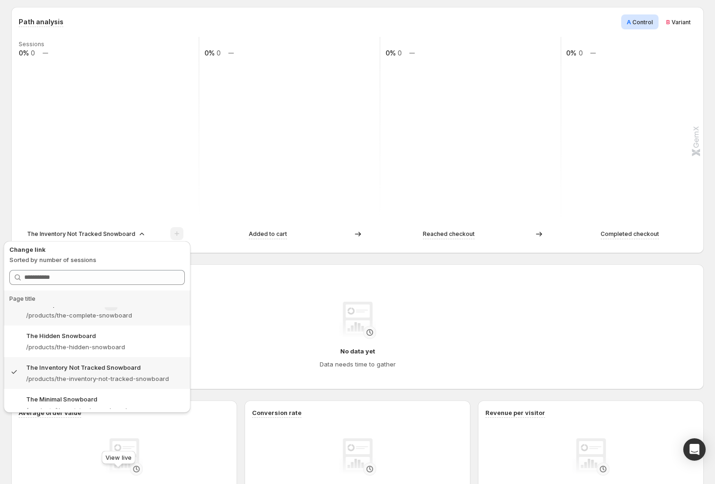
scroll to position [54, 0]
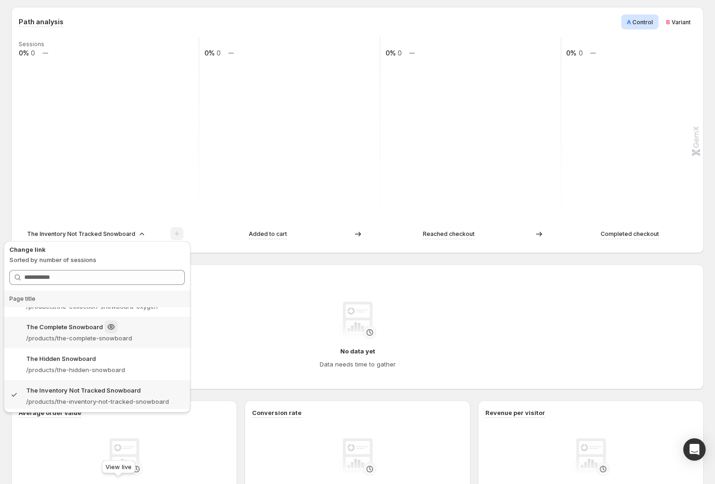
click at [77, 321] on div "The Complete Snowboard" at bounding box center [105, 327] width 159 height 13
